Goal: Transaction & Acquisition: Purchase product/service

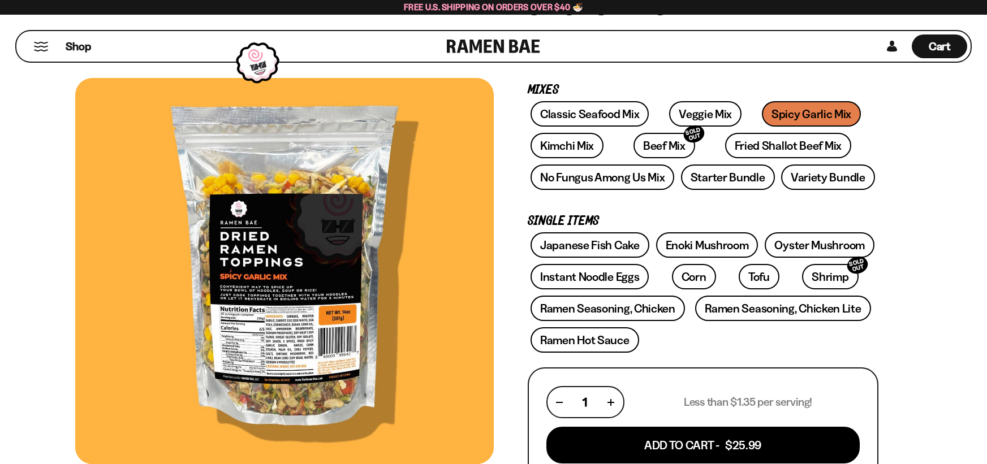
scroll to position [170, 0]
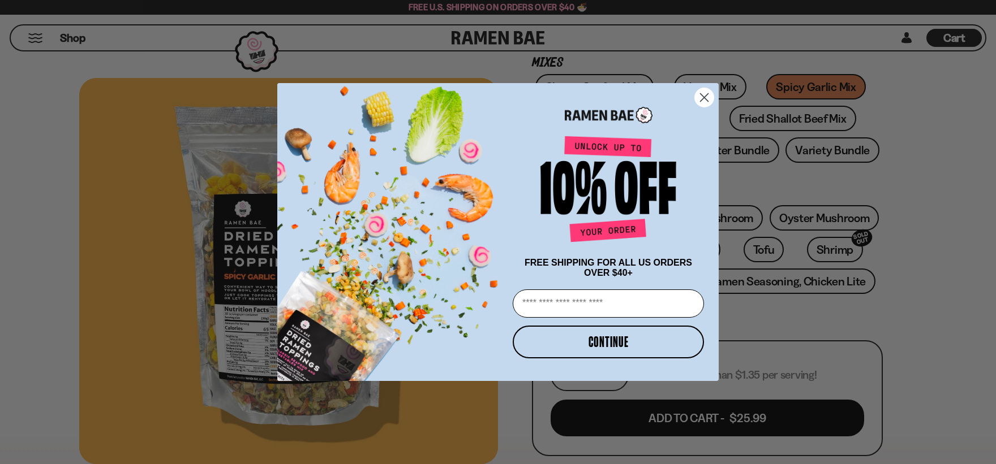
click at [710, 90] on circle "Close dialog" at bounding box center [704, 97] width 19 height 19
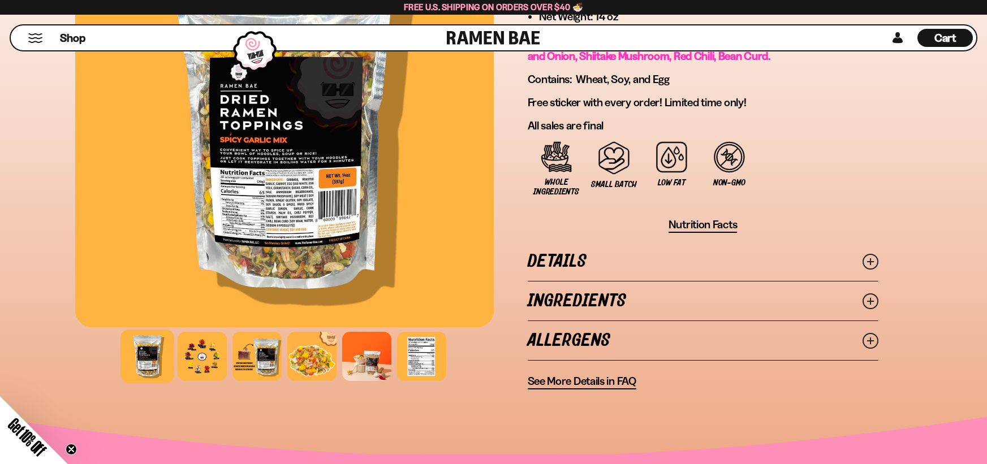
scroll to position [792, 0]
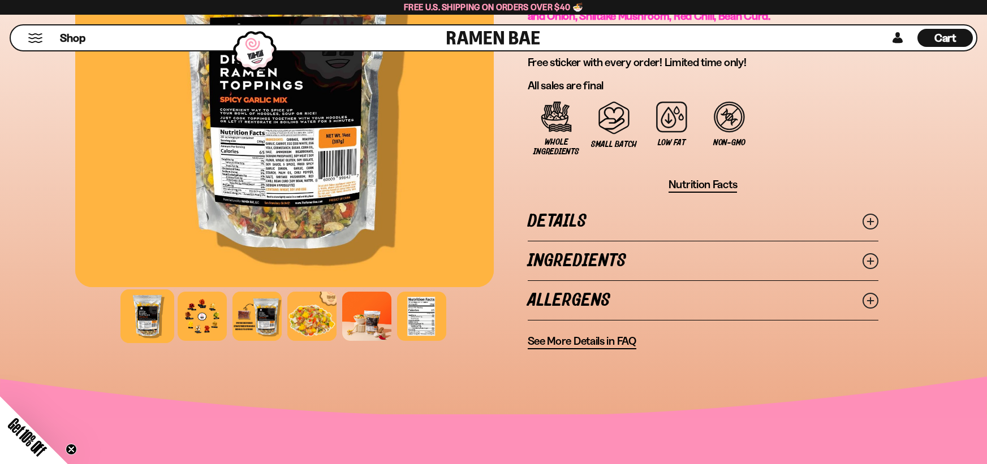
click at [560, 260] on link "Ingredients" at bounding box center [703, 261] width 351 height 39
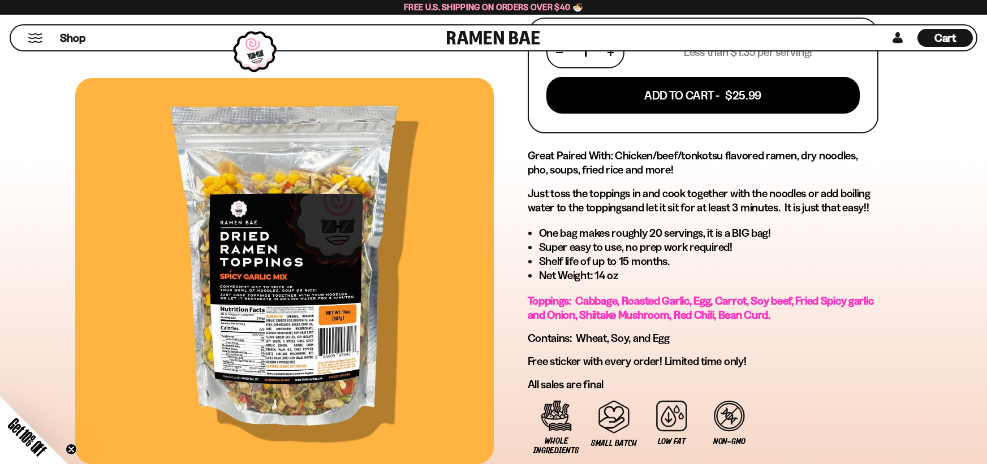
scroll to position [283, 0]
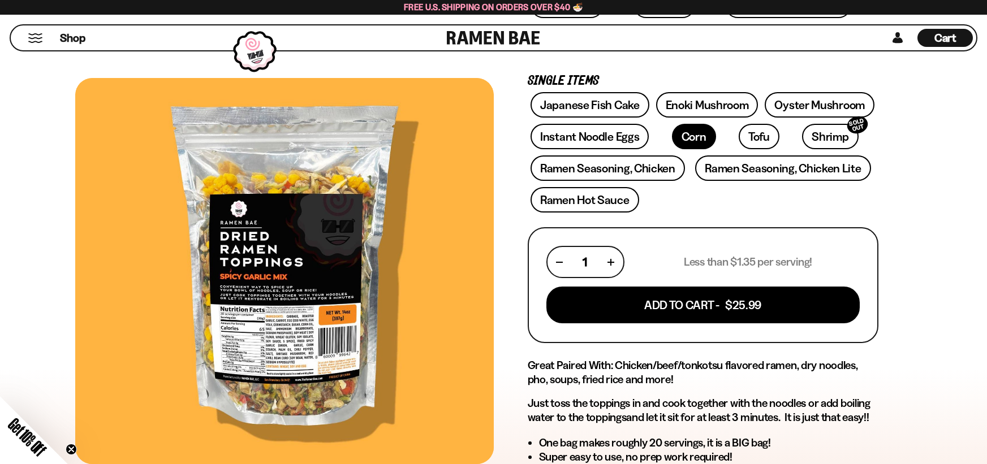
click at [678, 137] on link "Corn" at bounding box center [694, 136] width 44 height 25
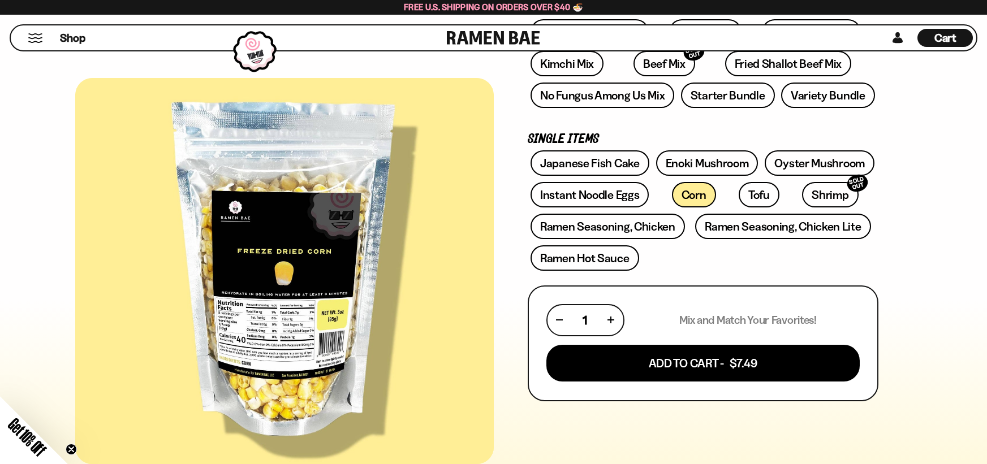
scroll to position [170, 0]
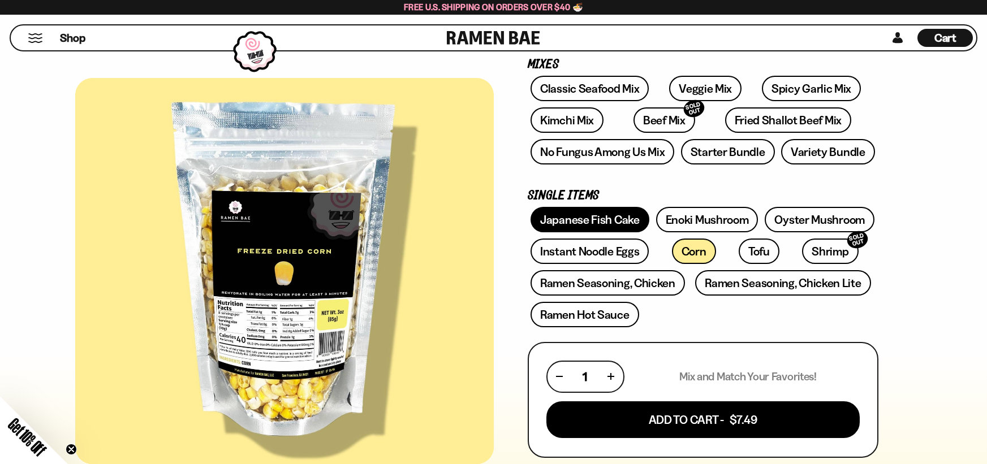
click at [609, 219] on link "Japanese Fish Cake" at bounding box center [590, 219] width 119 height 25
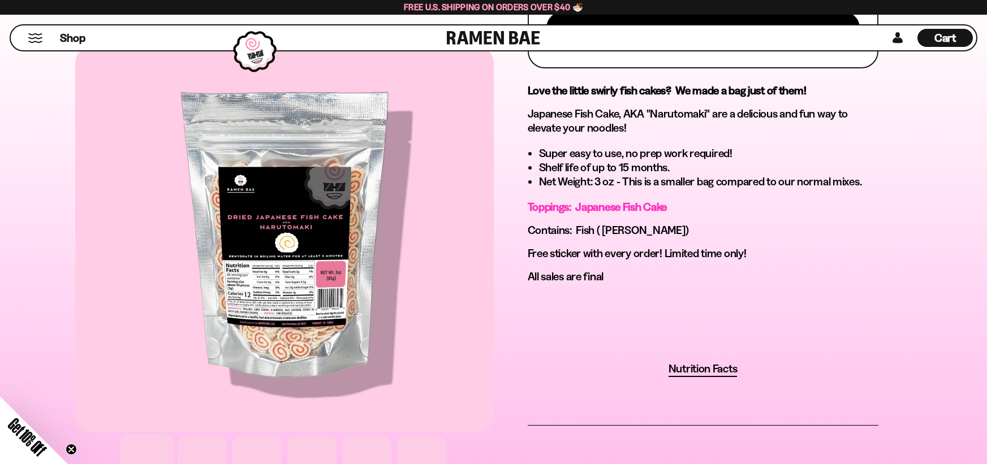
scroll to position [622, 0]
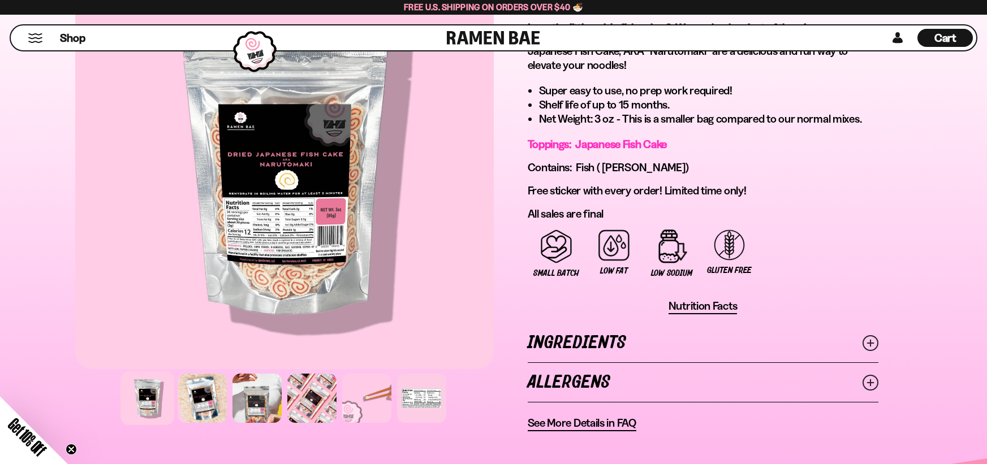
click at [872, 347] on icon at bounding box center [871, 343] width 16 height 16
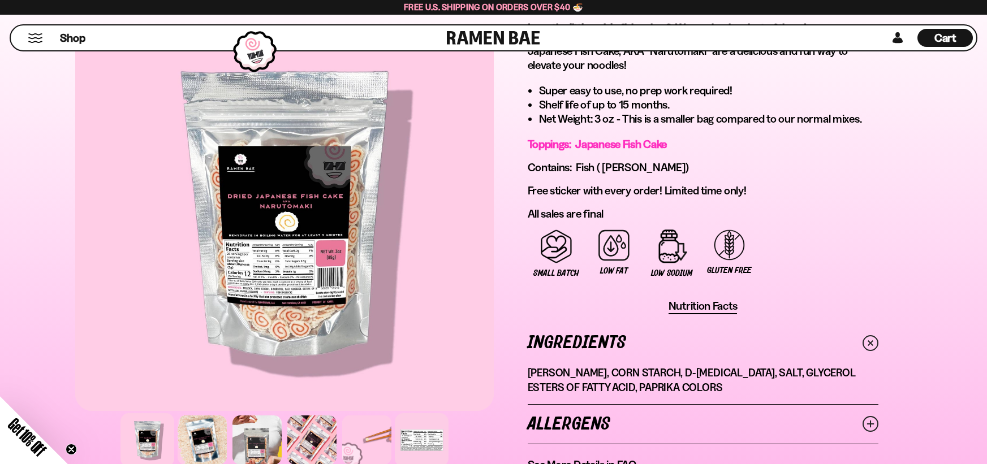
click at [407, 443] on div at bounding box center [422, 441] width 54 height 54
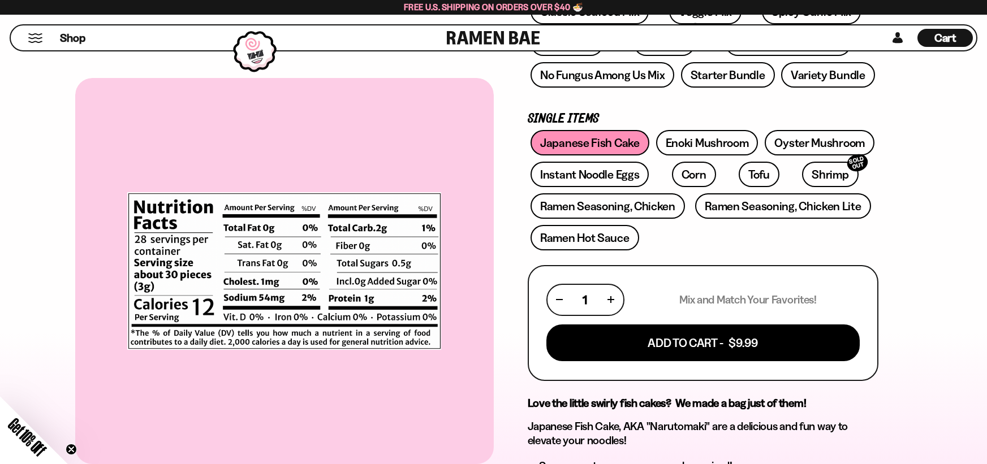
scroll to position [226, 0]
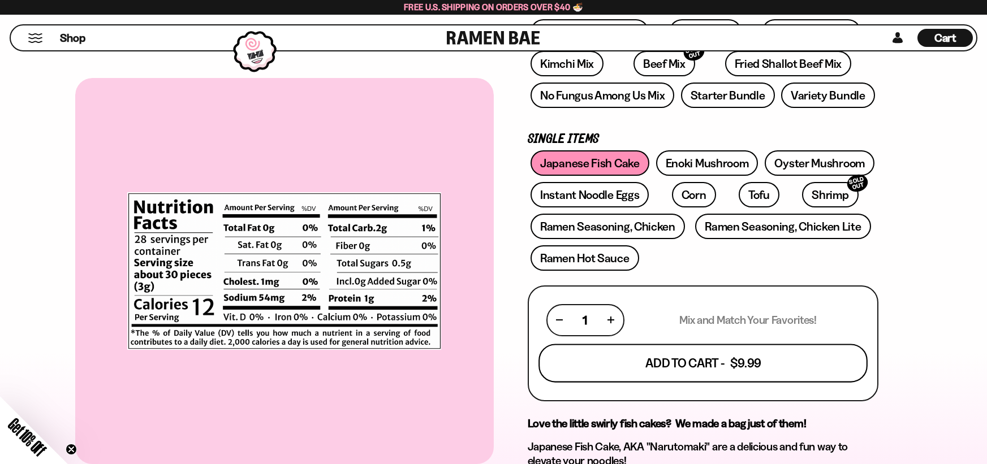
click at [718, 359] on button "Add To Cart - $9.99" at bounding box center [703, 363] width 329 height 38
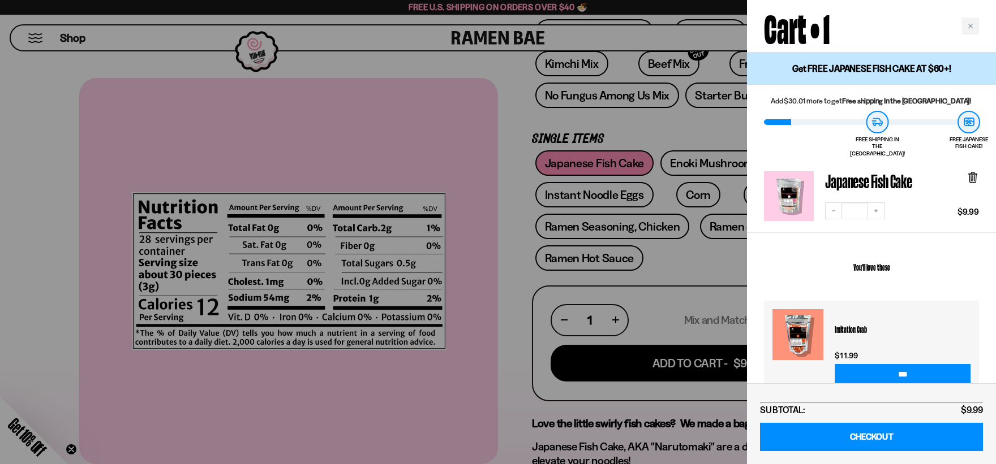
click at [705, 245] on div at bounding box center [498, 232] width 996 height 464
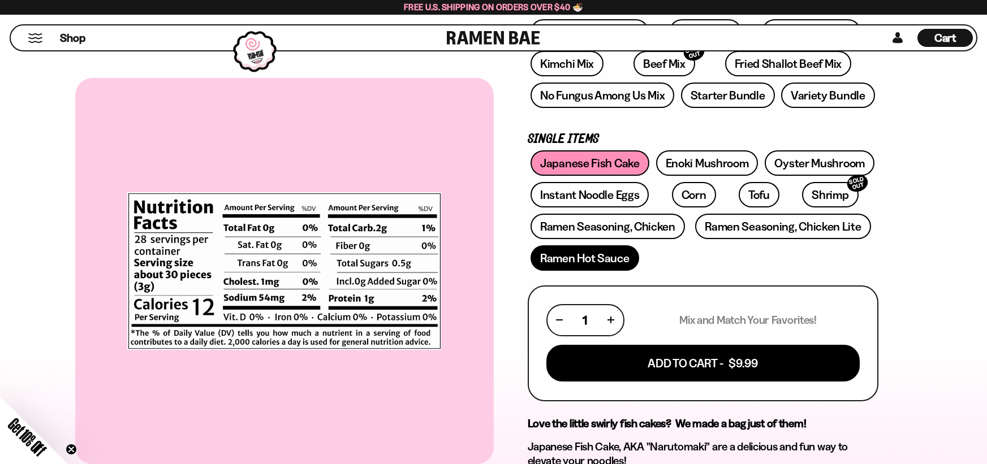
click at [599, 262] on link "Ramen Hot Sauce" at bounding box center [585, 257] width 109 height 25
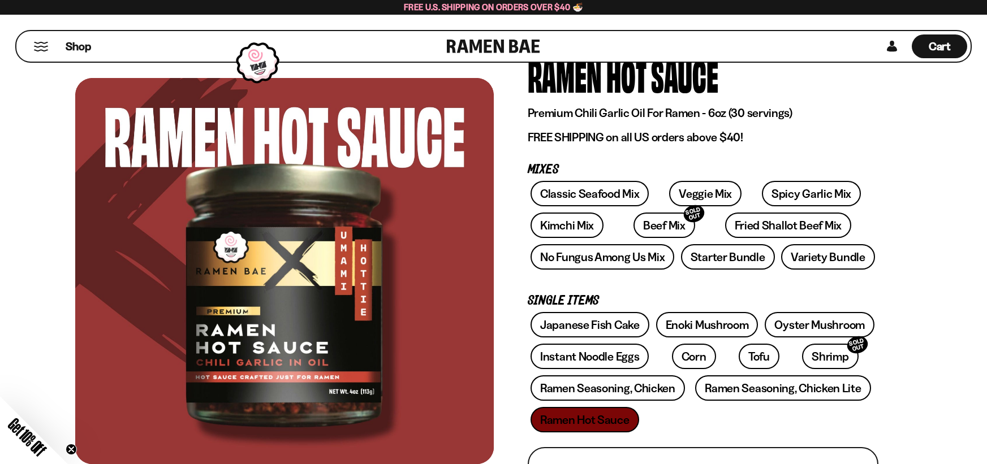
scroll to position [57, 0]
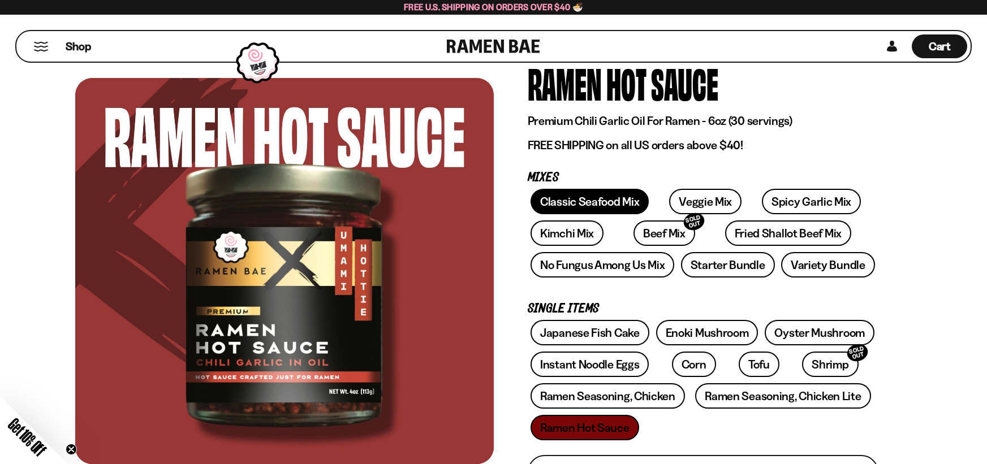
click at [556, 200] on link "Classic Seafood Mix" at bounding box center [590, 201] width 118 height 25
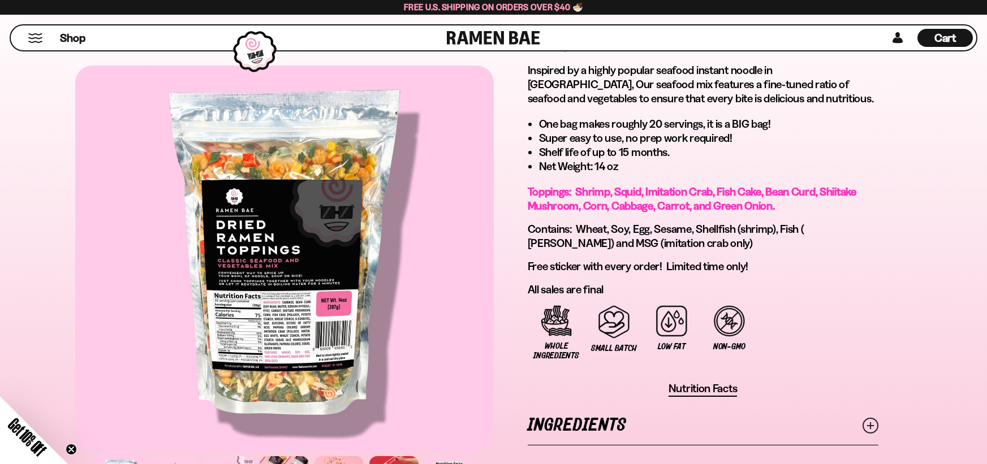
scroll to position [679, 0]
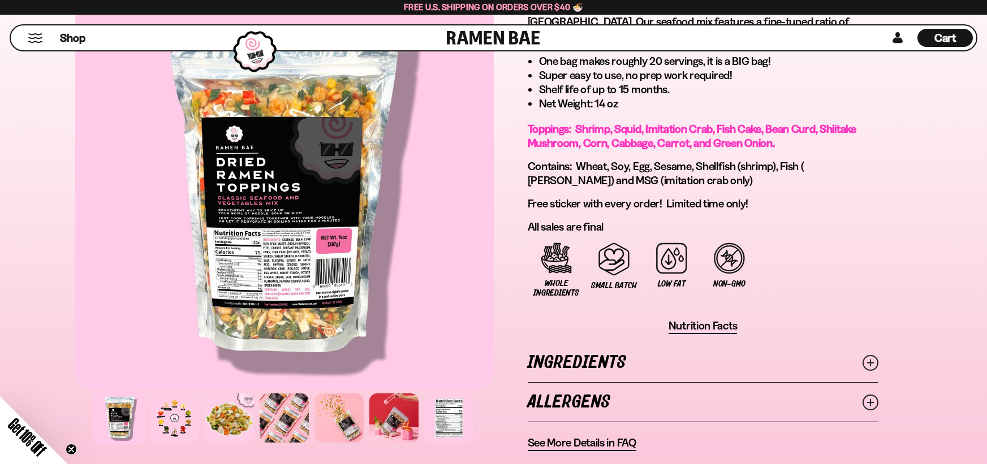
click at [871, 368] on icon at bounding box center [871, 363] width 16 height 16
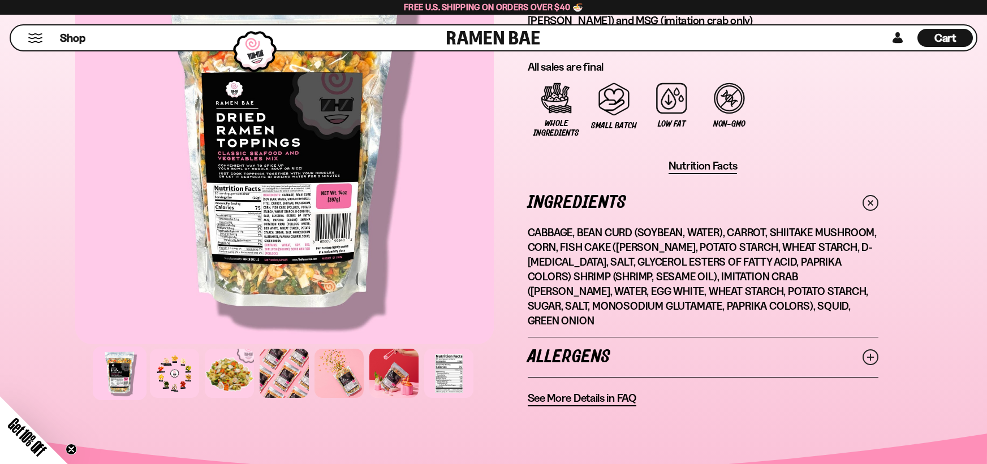
scroll to position [848, 0]
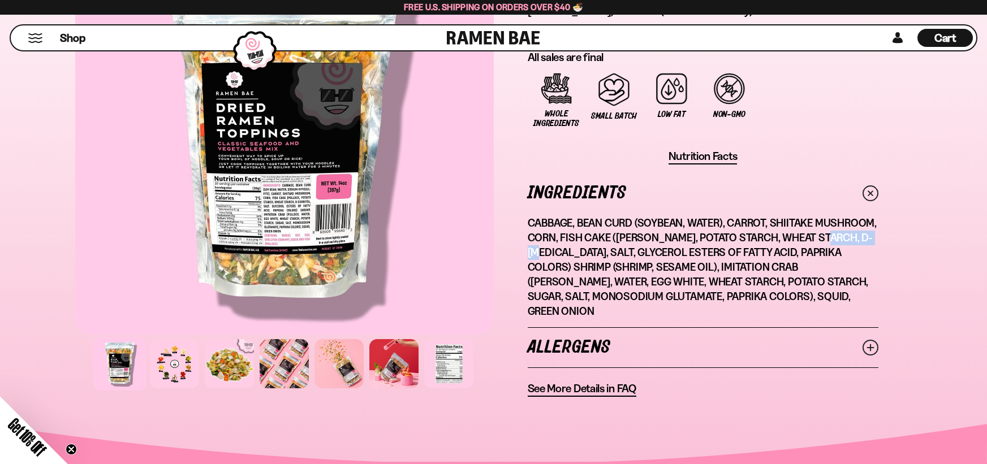
drag, startPoint x: 827, startPoint y: 235, endPoint x: 574, endPoint y: 251, distance: 253.9
click at [574, 251] on p "Cabbage, Bean Curd (Soybean, Water), Carrot, Shiitake Mushroom, Corn, Fish Cake…" at bounding box center [703, 267] width 351 height 102
copy p "D-Sorbitol"
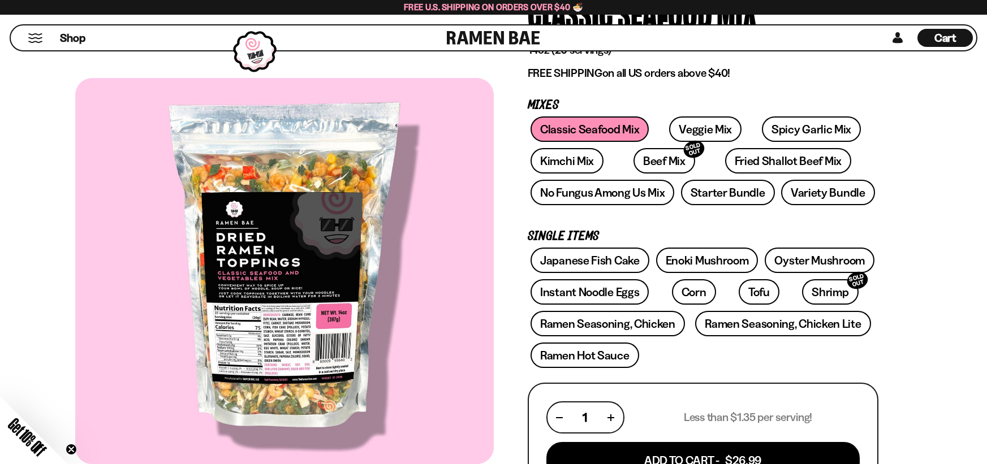
scroll to position [113, 0]
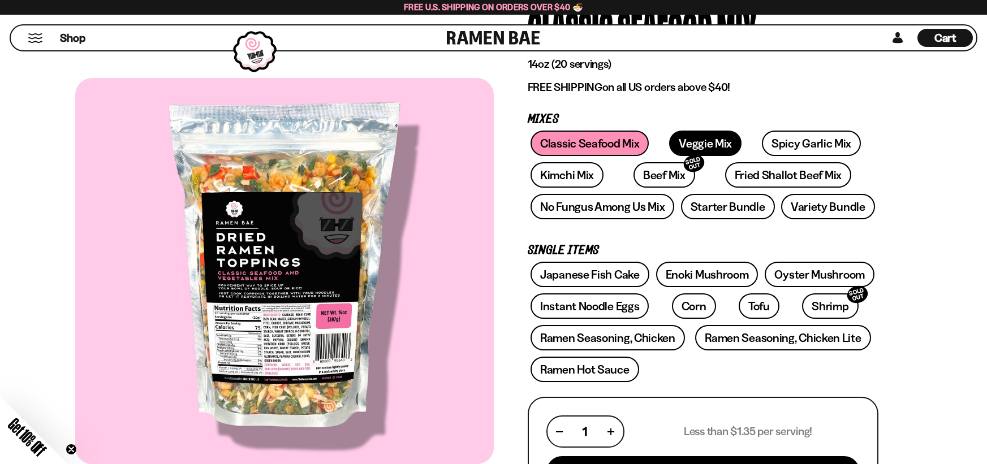
click at [690, 143] on link "Veggie Mix" at bounding box center [705, 143] width 72 height 25
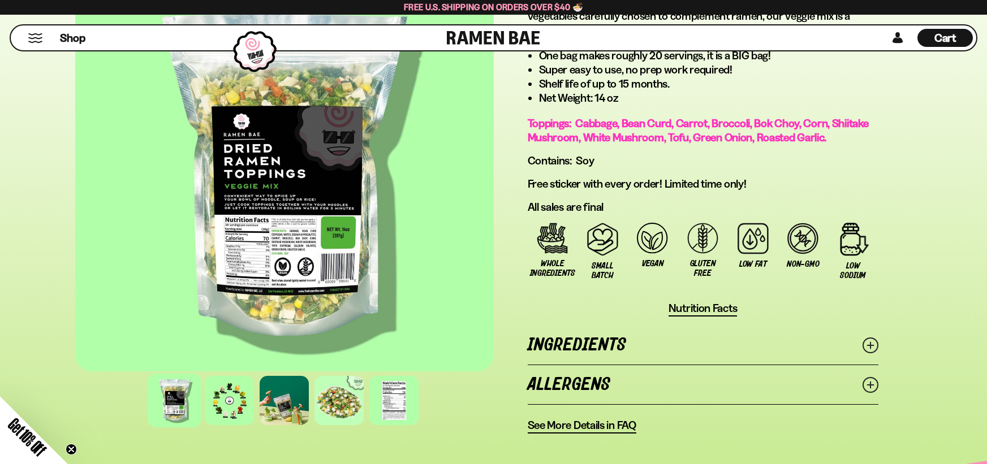
scroll to position [735, 0]
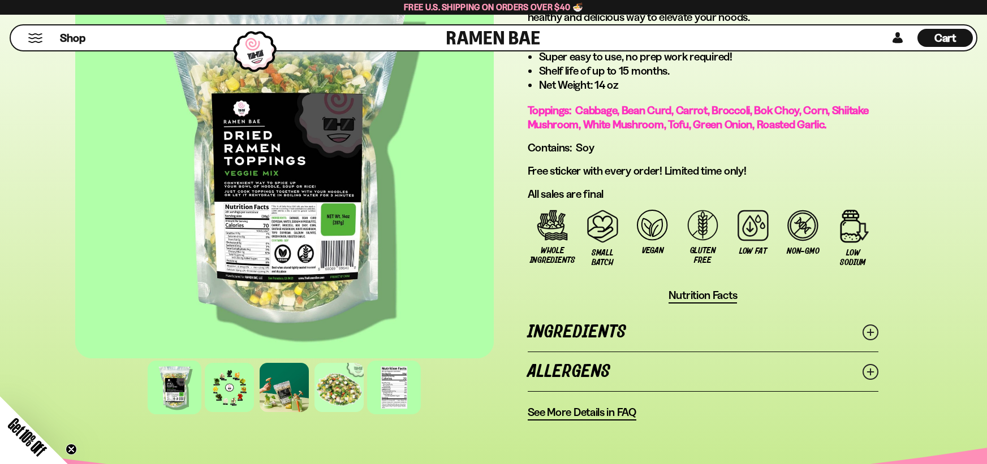
click at [390, 391] on div at bounding box center [394, 388] width 54 height 54
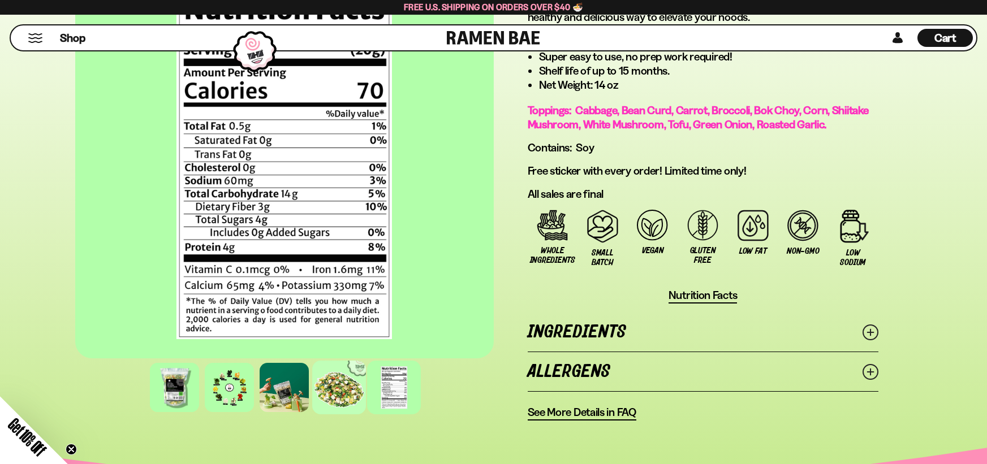
click at [333, 397] on div at bounding box center [339, 388] width 54 height 54
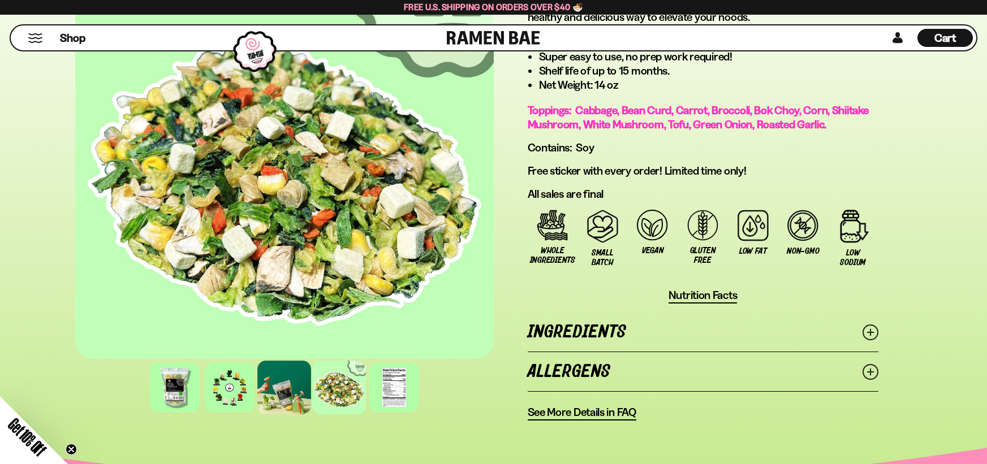
drag, startPoint x: 288, startPoint y: 394, endPoint x: 281, endPoint y: 393, distance: 7.4
click at [287, 394] on div at bounding box center [284, 388] width 54 height 54
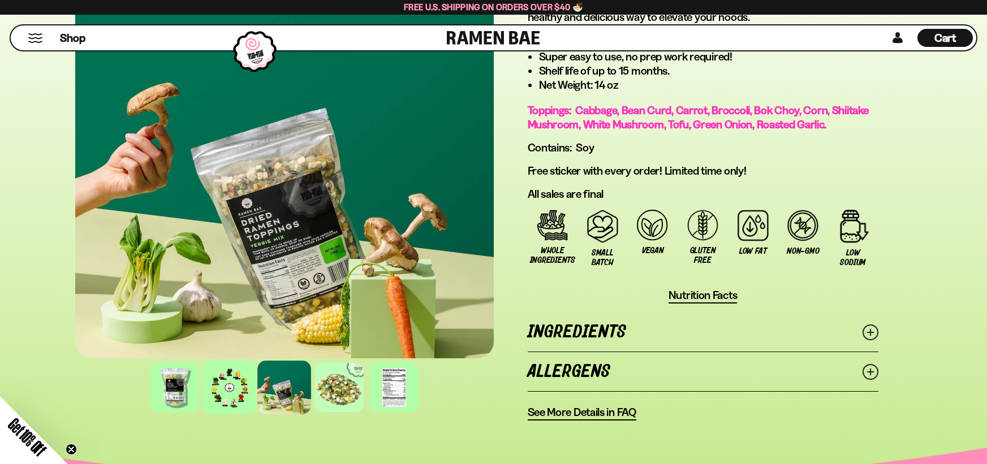
click at [229, 389] on div at bounding box center [230, 388] width 54 height 54
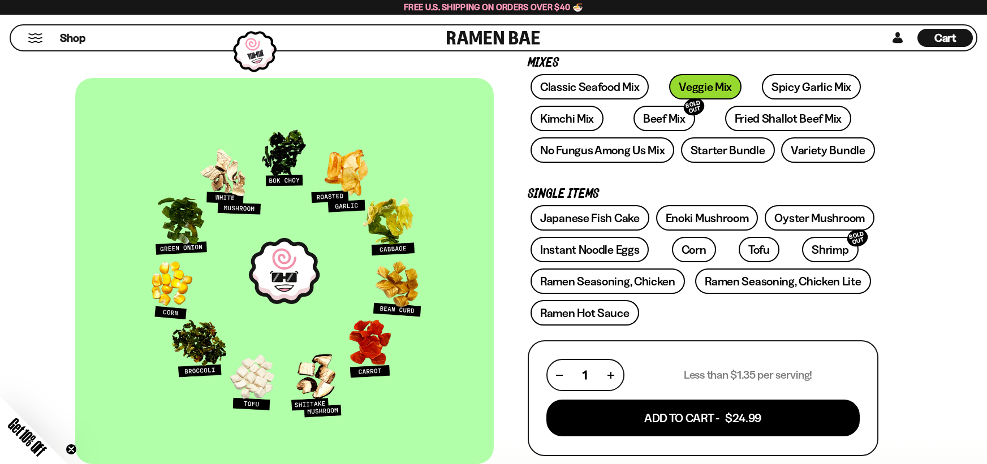
scroll to position [113, 0]
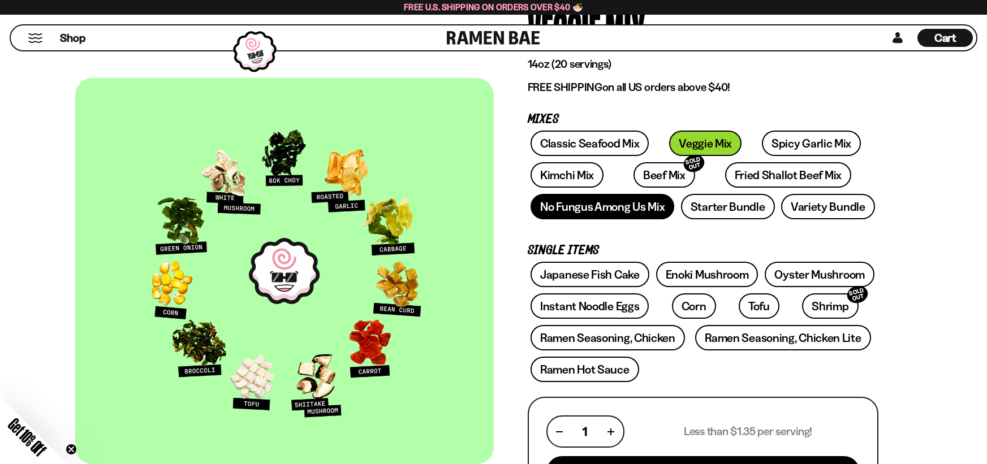
click at [644, 211] on link "No Fungus Among Us Mix" at bounding box center [603, 206] width 144 height 25
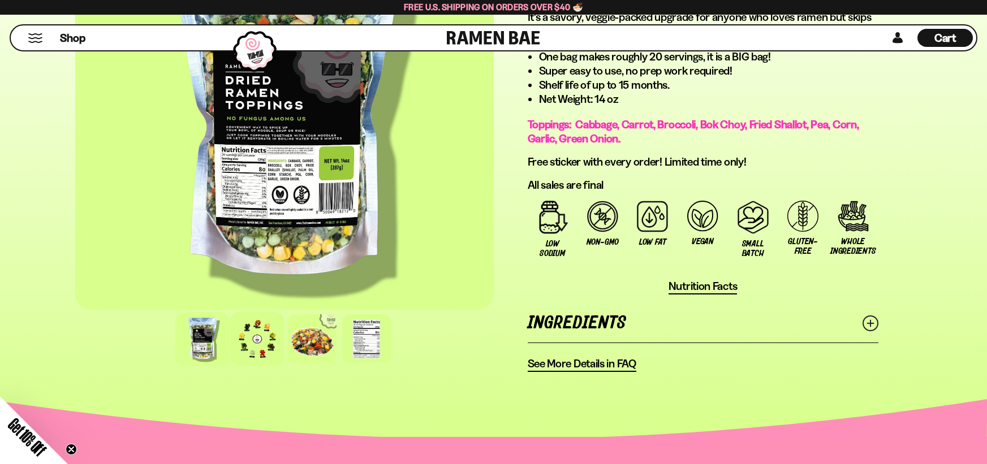
click at [252, 346] on div at bounding box center [257, 339] width 54 height 54
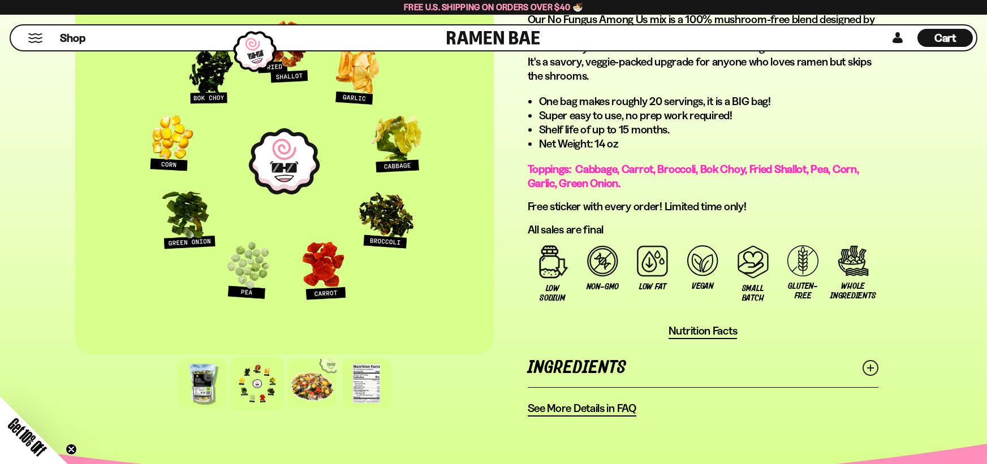
scroll to position [679, 0]
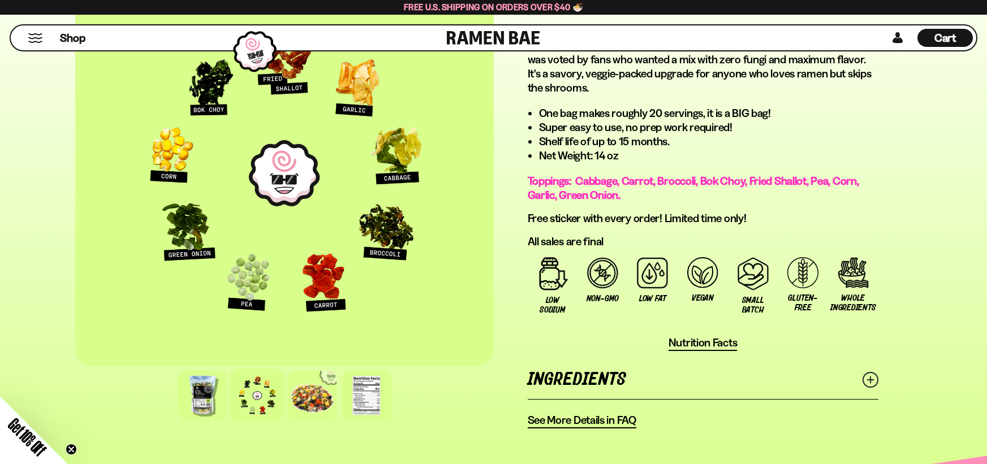
click at [595, 383] on link "Ingredients" at bounding box center [703, 379] width 351 height 39
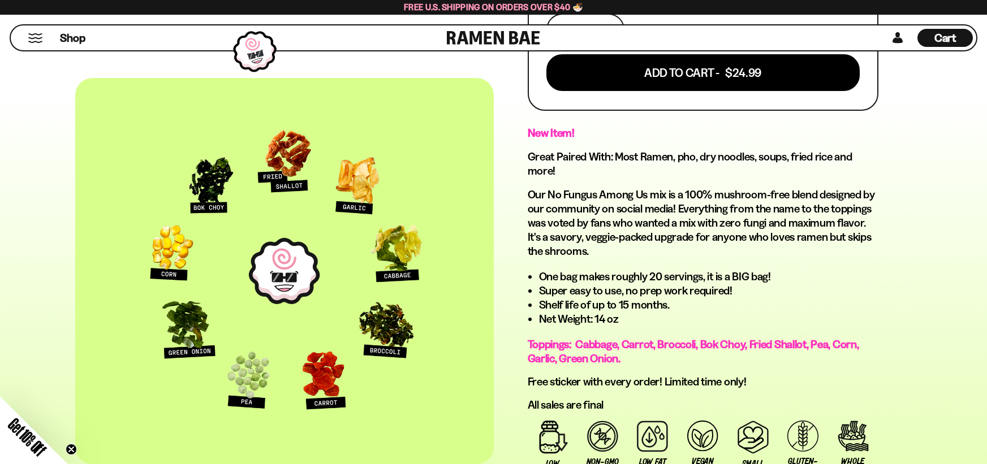
scroll to position [509, 0]
